Goal: Find contact information: Find contact information

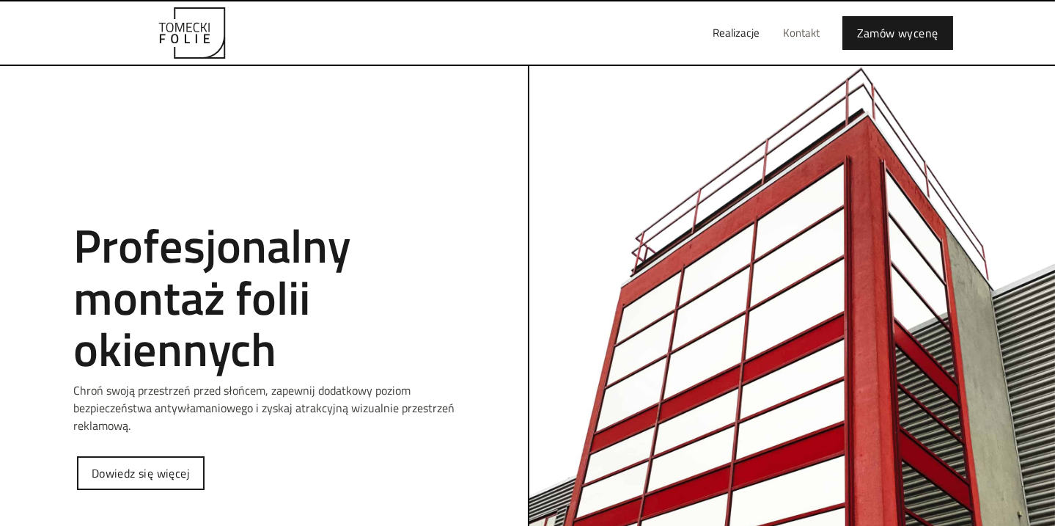
click at [792, 35] on link "Kontakt" at bounding box center [801, 33] width 60 height 47
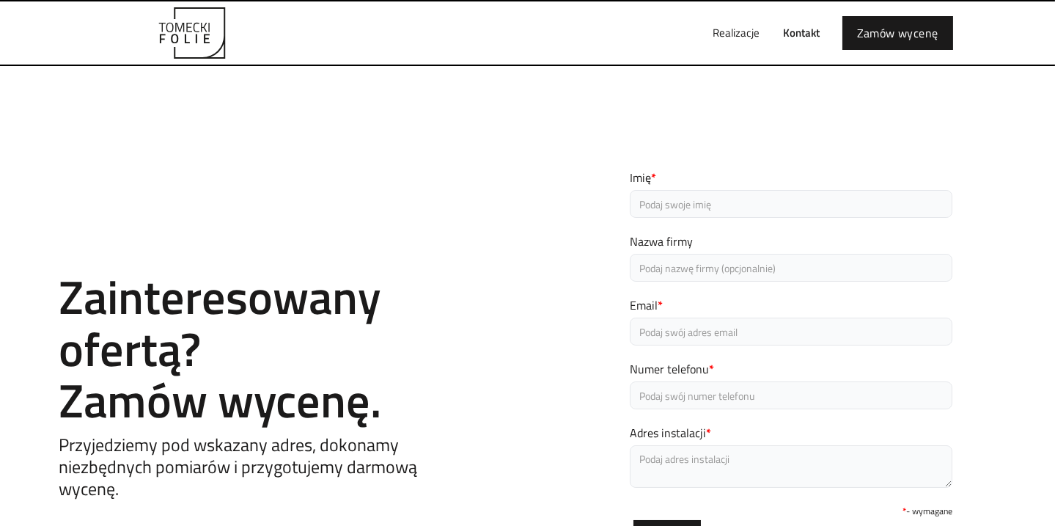
click at [799, 31] on link "Kontakt" at bounding box center [801, 33] width 60 height 47
click at [733, 30] on link "Realizacje" at bounding box center [736, 33] width 70 height 47
